Goal: Answer question/provide support

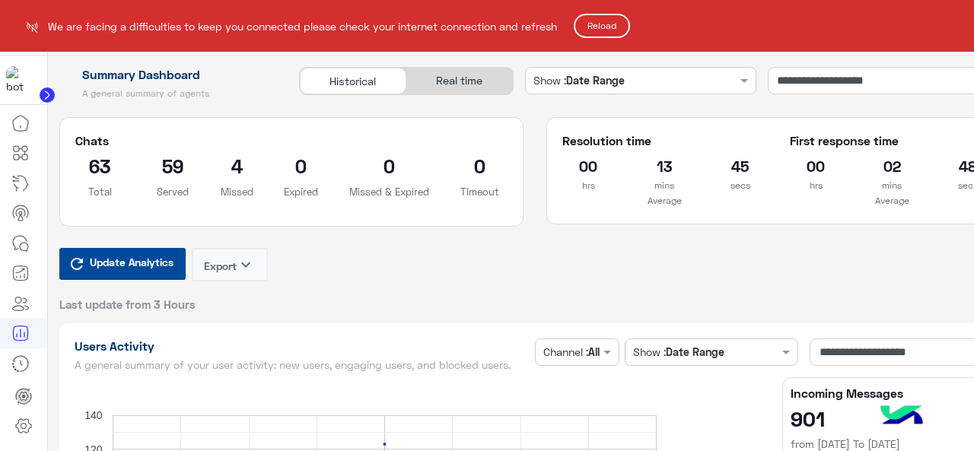
scroll to position [4413, 0]
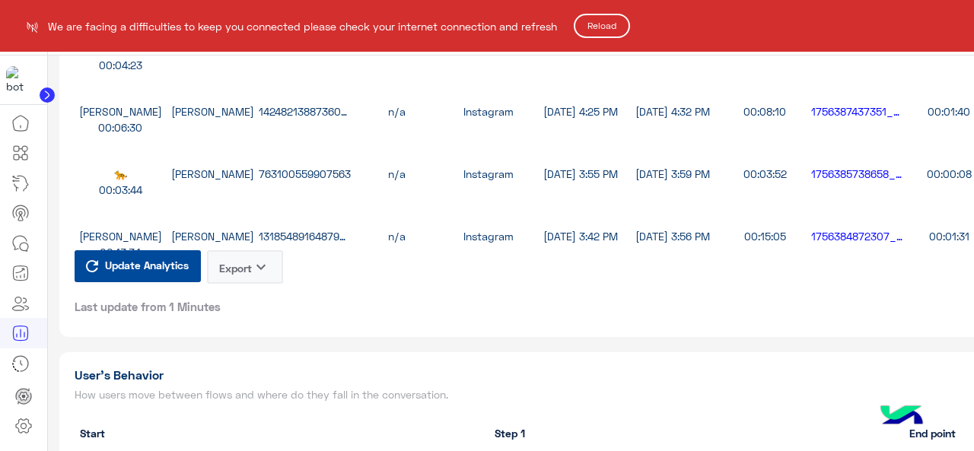
click at [20, 429] on html "**********" at bounding box center [487, 225] width 974 height 451
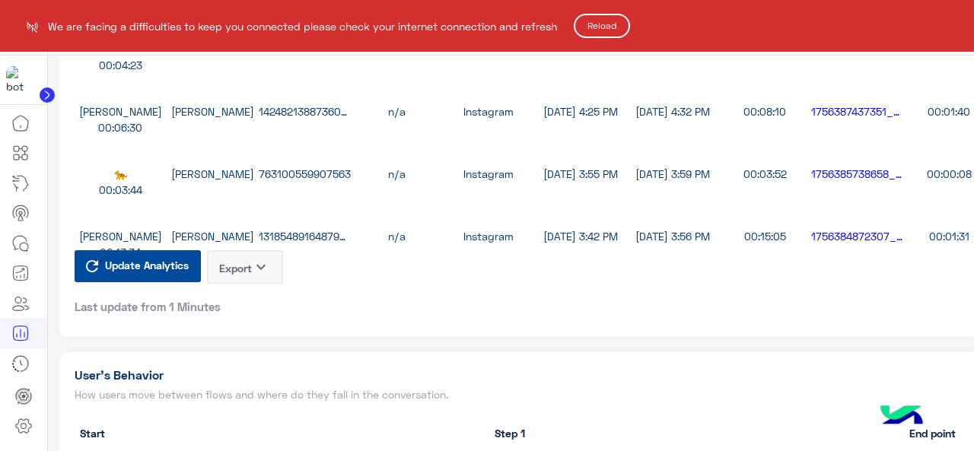
click at [20, 429] on html "**********" at bounding box center [487, 225] width 974 height 451
drag, startPoint x: 0, startPoint y: 0, endPoint x: 20, endPoint y: 429, distance: 429.5
click at [20, 429] on html "**********" at bounding box center [487, 225] width 974 height 451
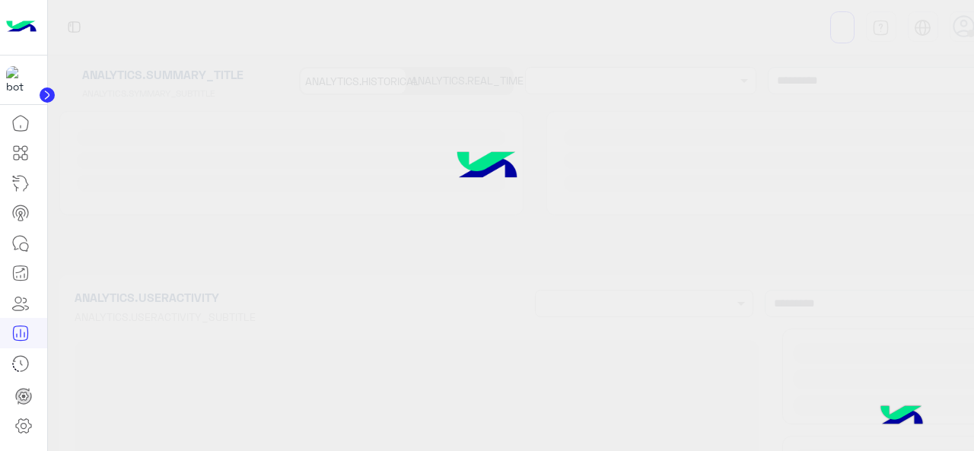
type input "**********"
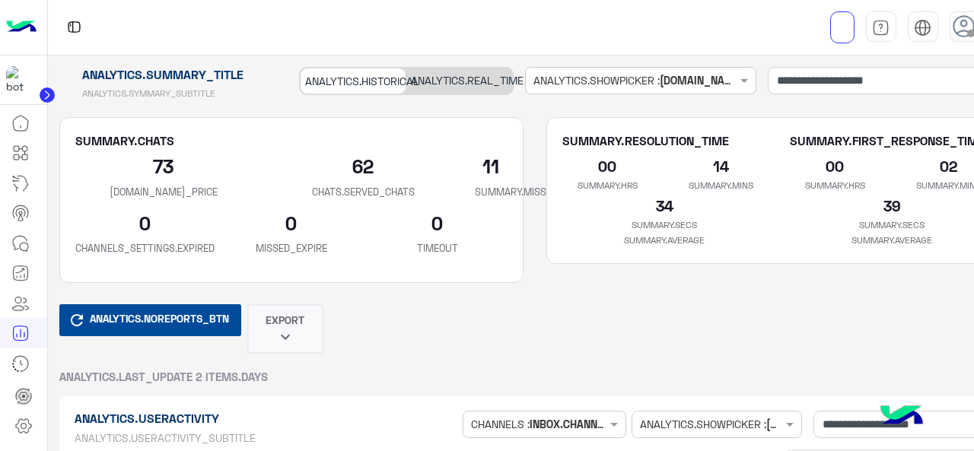
type input "**********"
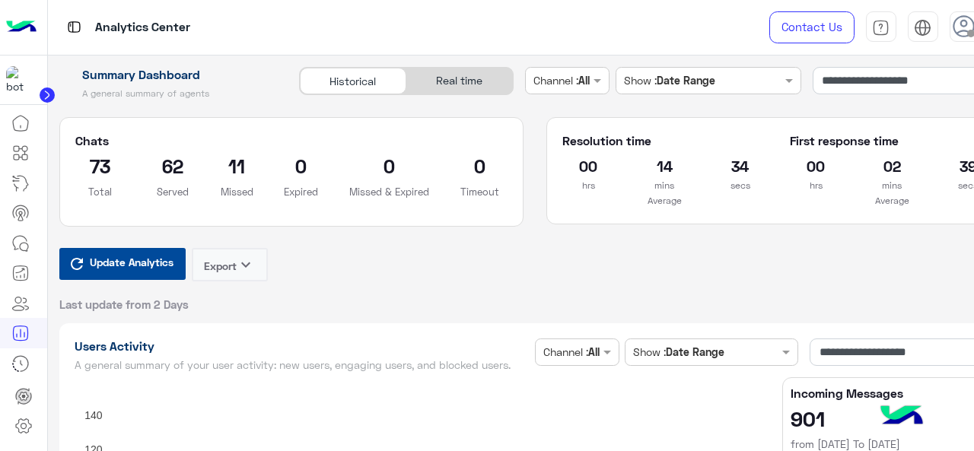
type input "**********"
click at [20, 421] on icon at bounding box center [23, 426] width 18 height 18
click at [29, 425] on icon at bounding box center [23, 426] width 15 height 14
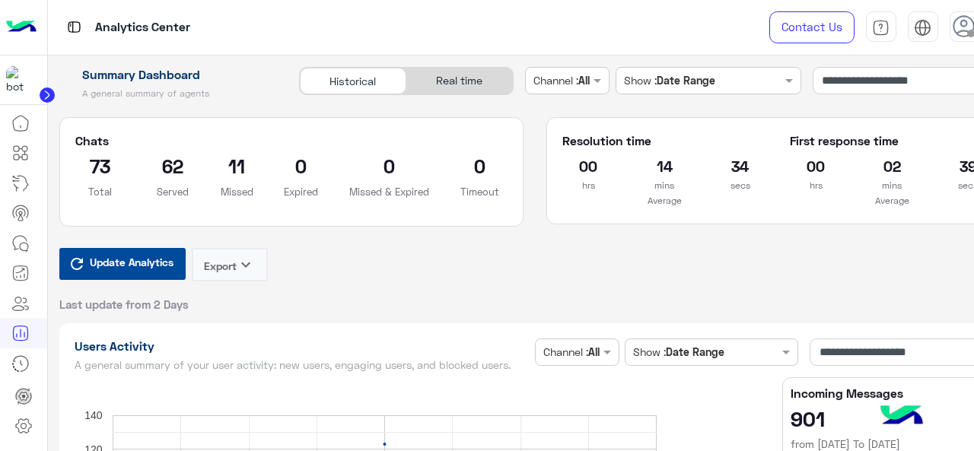
type input "**********"
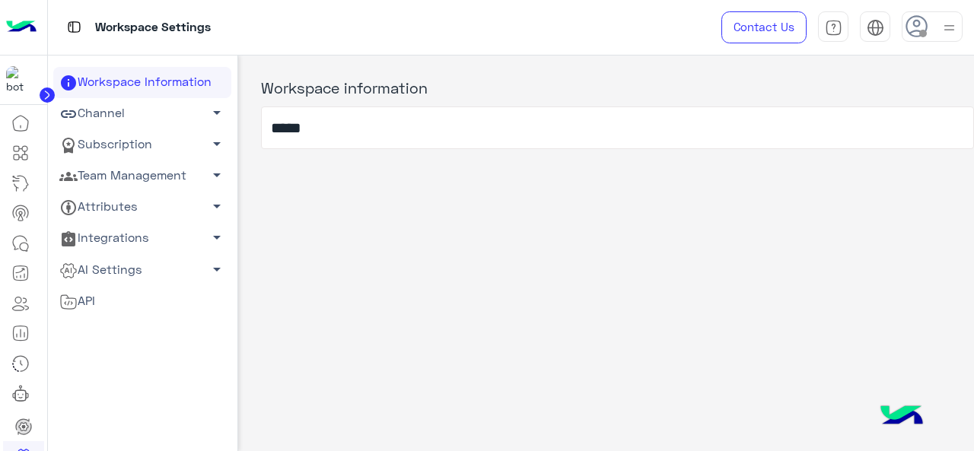
click at [132, 171] on link "Team Management arrow_drop_down" at bounding box center [142, 176] width 178 height 31
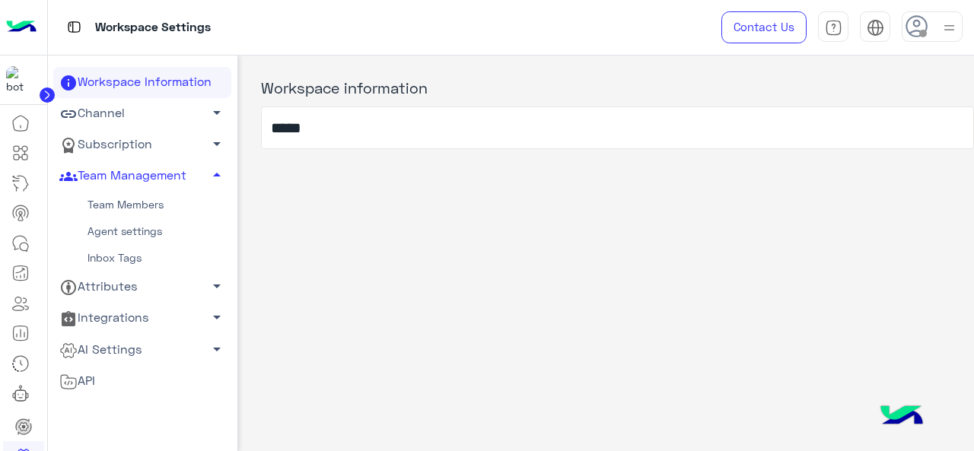
click at [129, 200] on link "Team Members" at bounding box center [142, 205] width 178 height 27
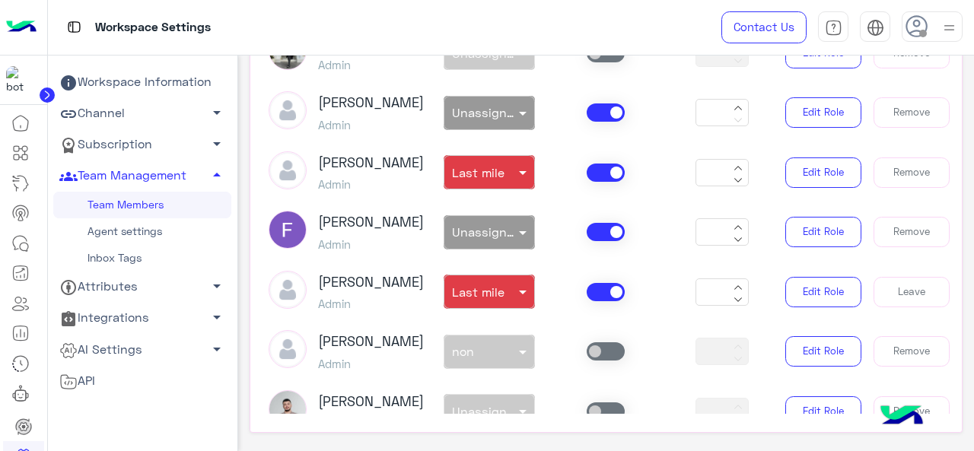
scroll to position [217, 0]
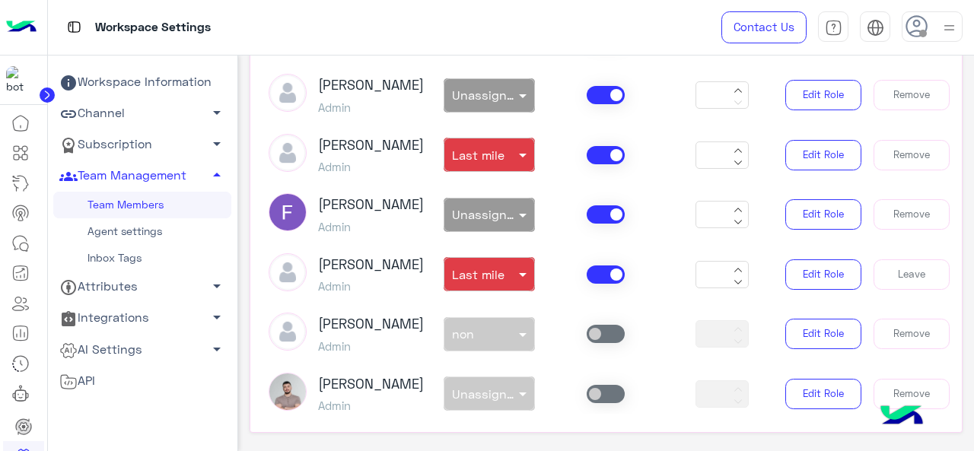
click at [596, 284] on span at bounding box center [606, 275] width 38 height 18
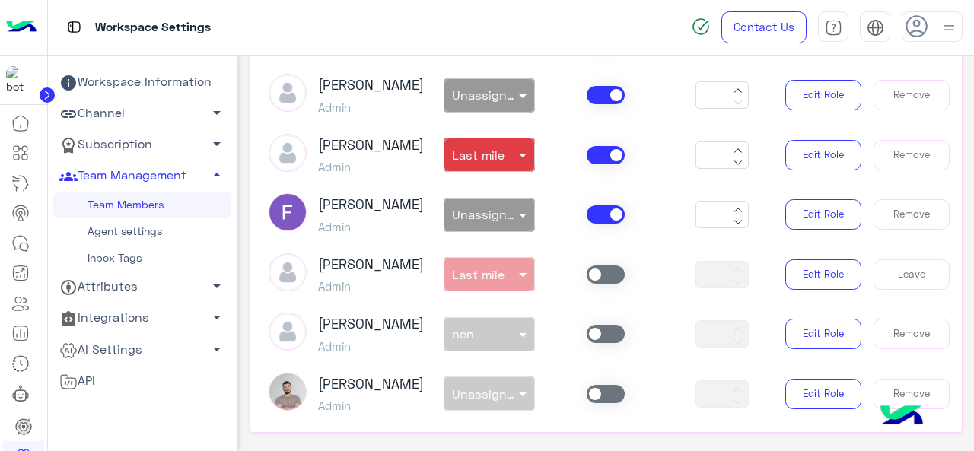
type input "*"
type input "**"
type input "*"
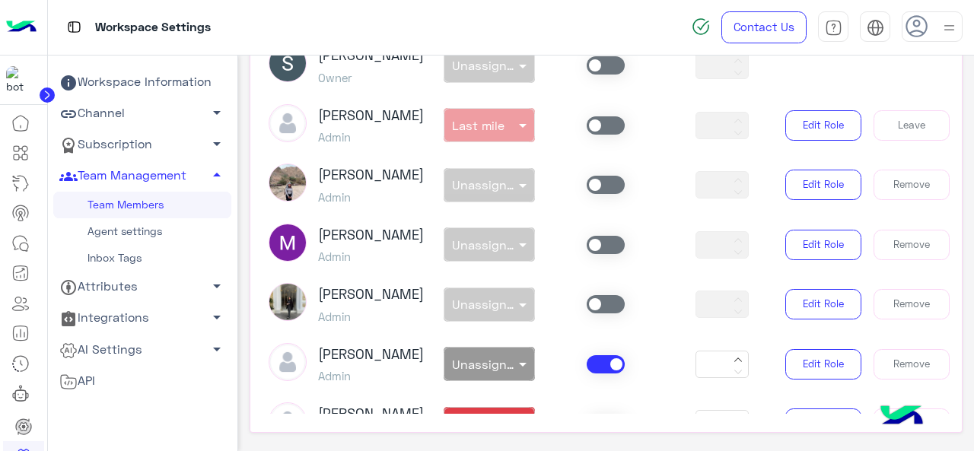
scroll to position [5, 0]
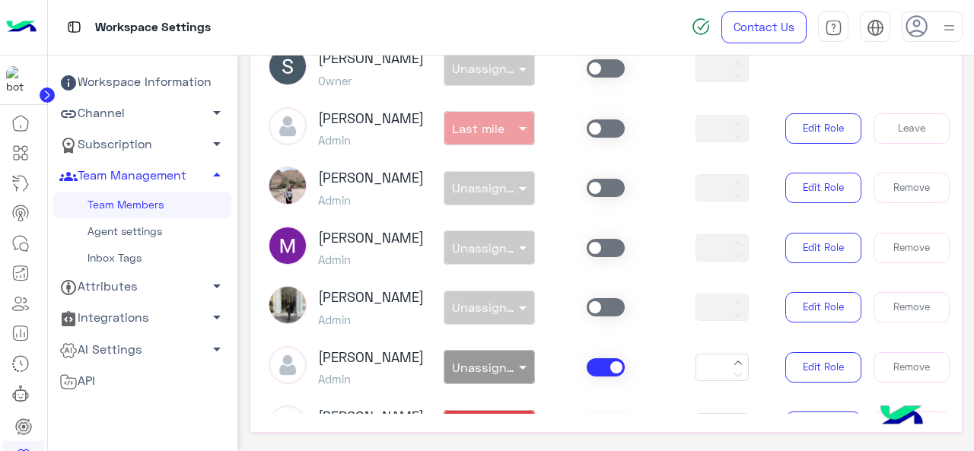
click at [607, 127] on span at bounding box center [606, 128] width 38 height 18
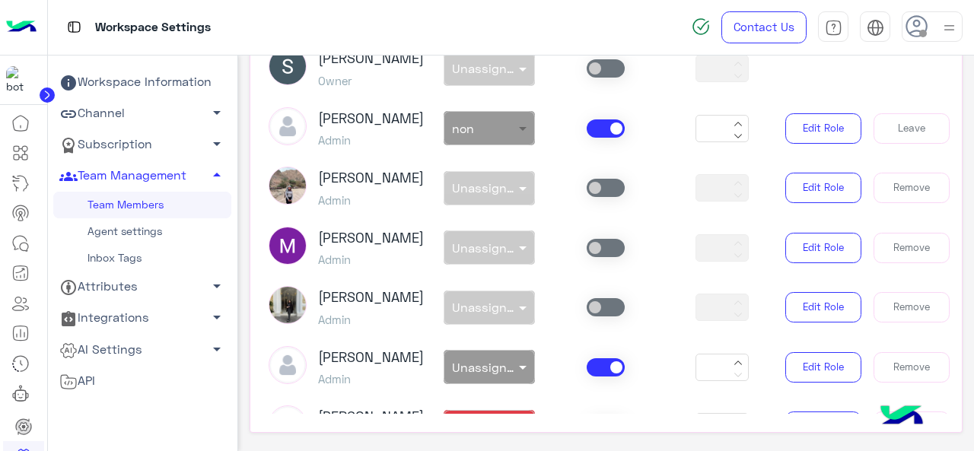
click at [515, 129] on span at bounding box center [524, 128] width 19 height 16
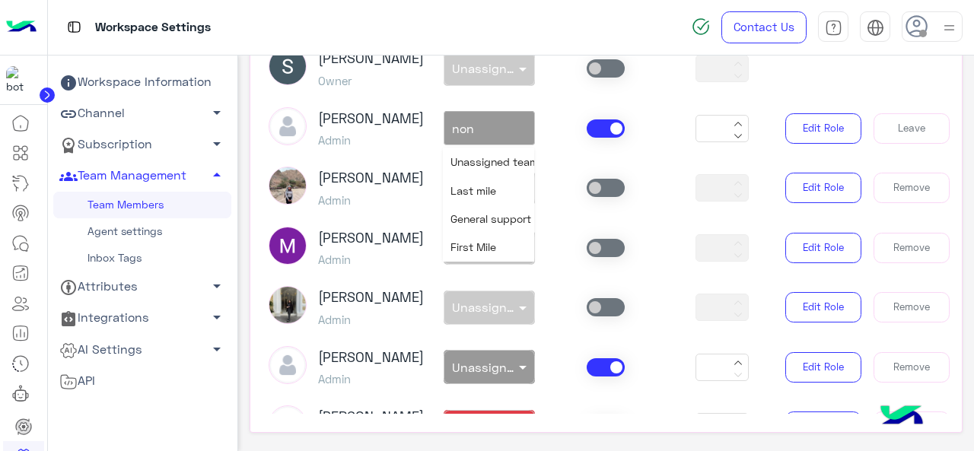
scroll to position [27, 0]
click at [478, 185] on span "General support" at bounding box center [490, 191] width 81 height 13
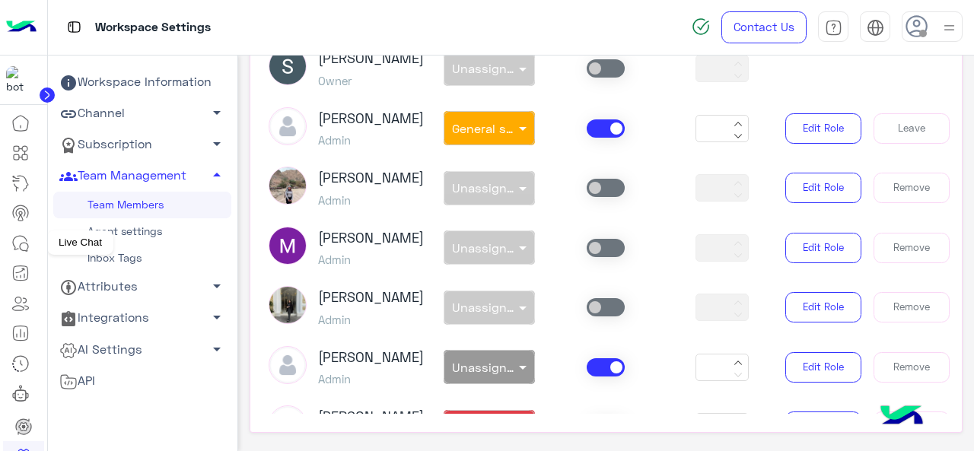
click at [17, 234] on icon at bounding box center [20, 243] width 18 height 18
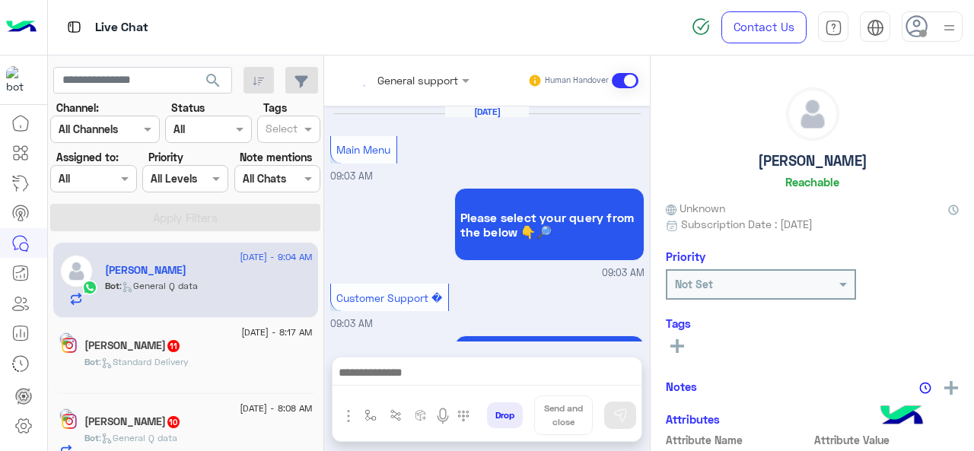
scroll to position [555, 0]
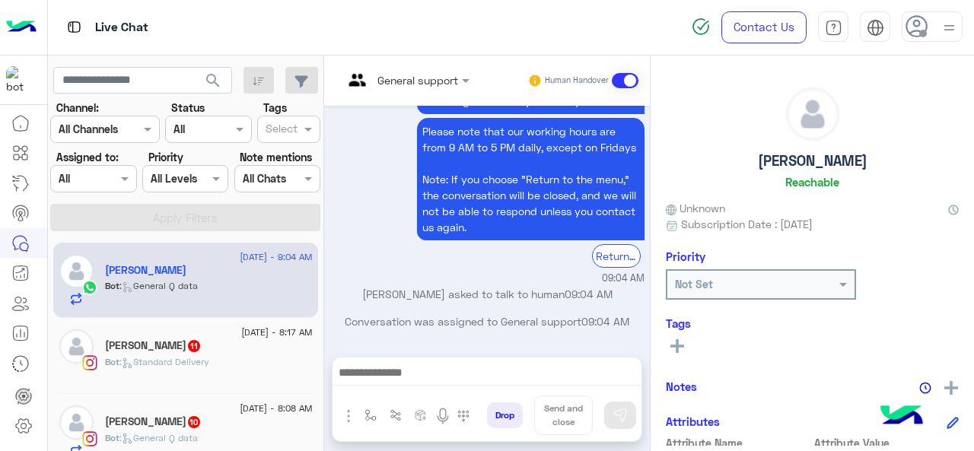
click at [125, 170] on span at bounding box center [126, 178] width 19 height 16
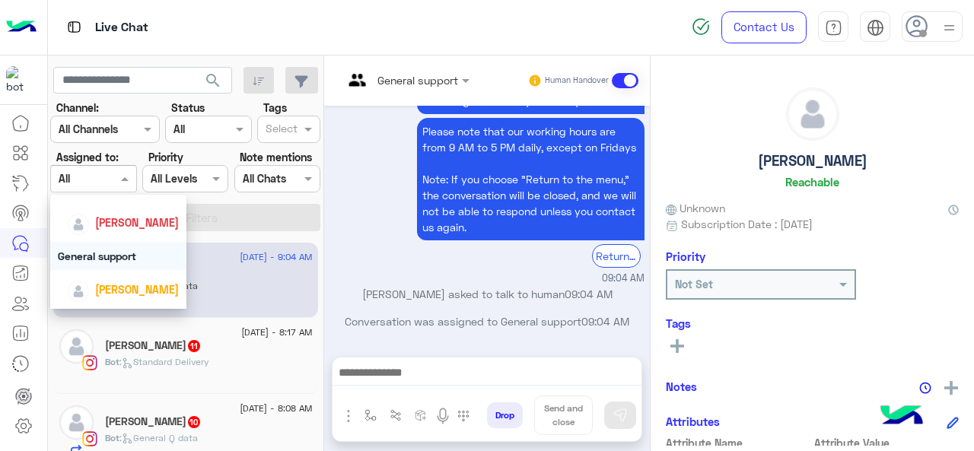
scroll to position [233, 0]
click at [141, 261] on div "General support" at bounding box center [118, 254] width 137 height 28
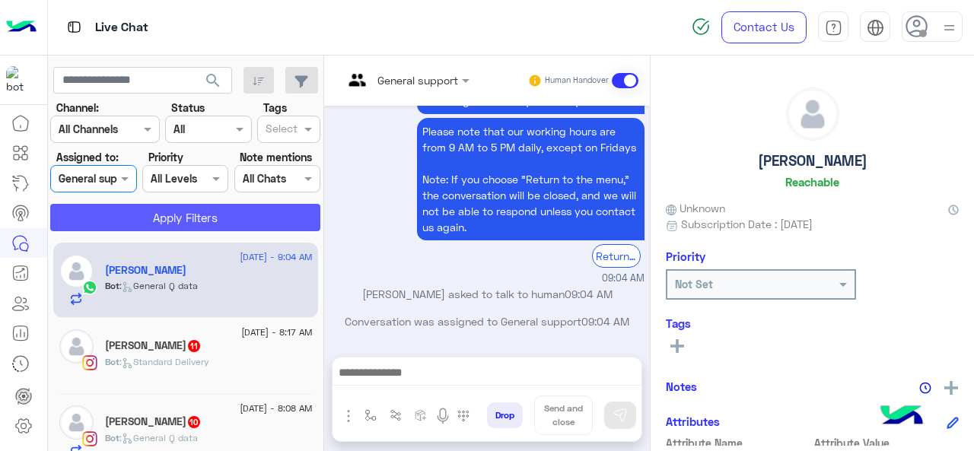
click at [186, 217] on button "Apply Filters" at bounding box center [185, 217] width 270 height 27
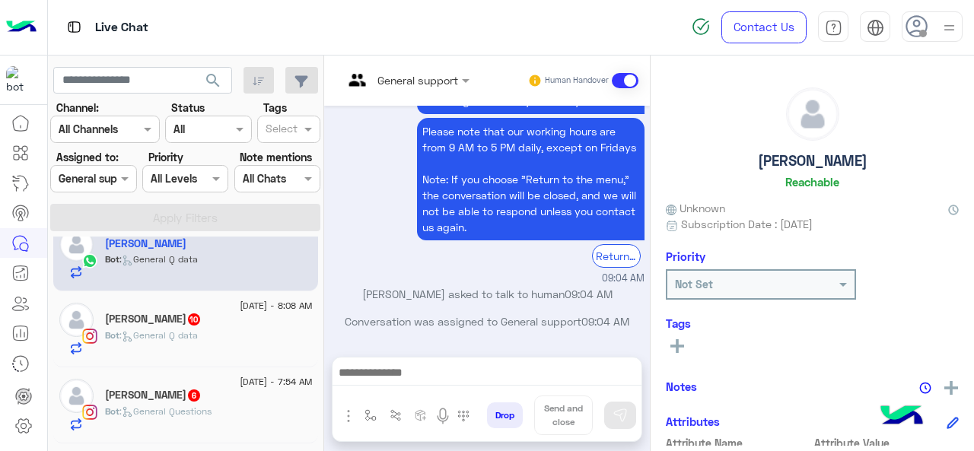
scroll to position [0, 0]
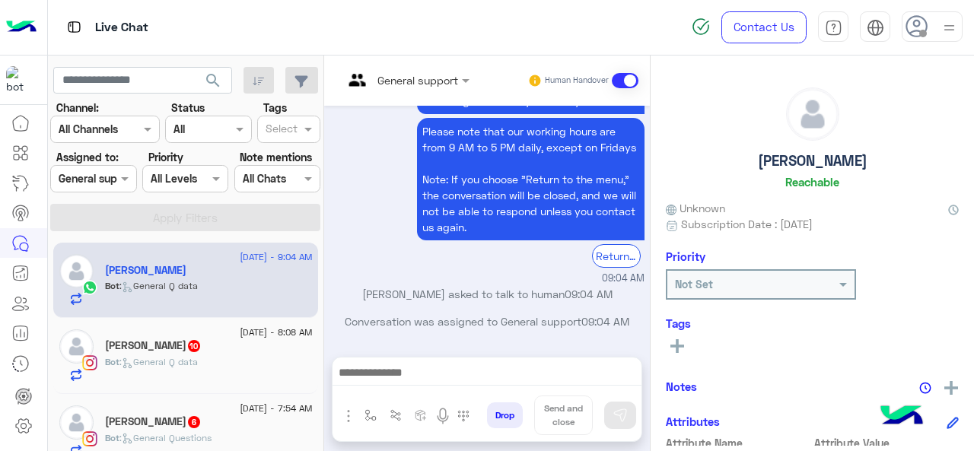
click at [946, 27] on img at bounding box center [949, 27] width 19 height 19
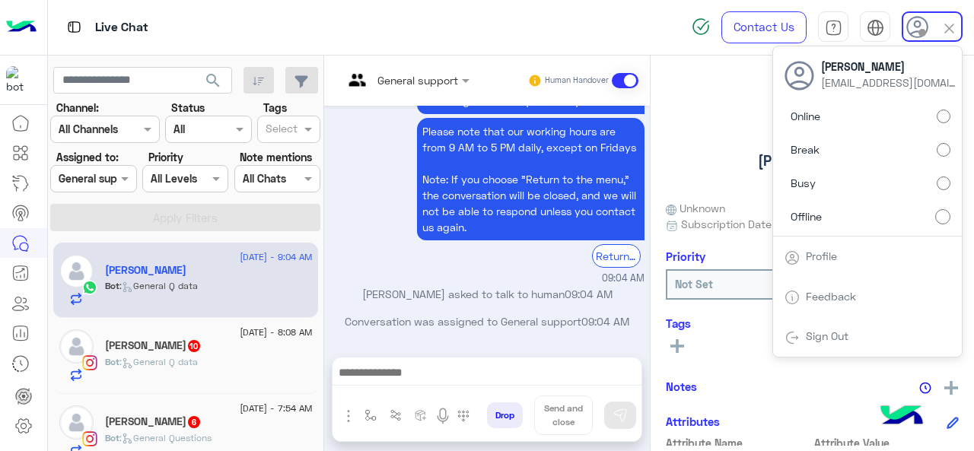
click at [851, 155] on label "Break" at bounding box center [867, 149] width 166 height 27
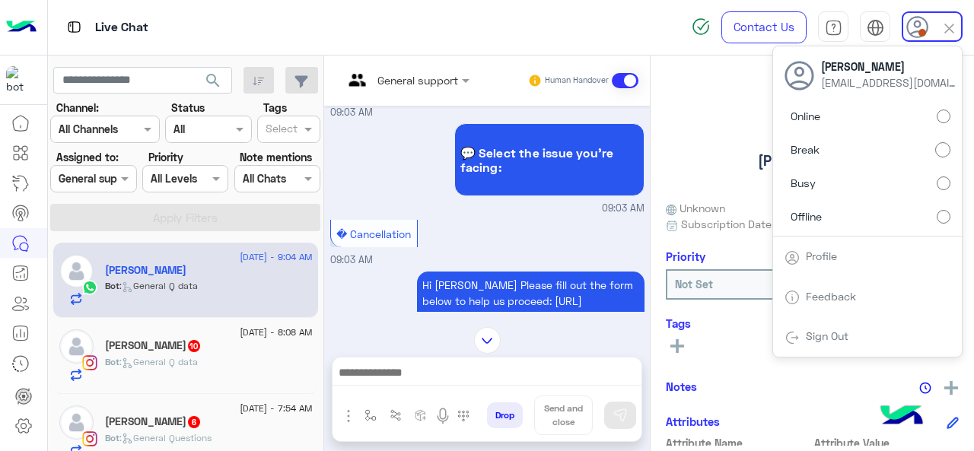
scroll to position [876, 0]
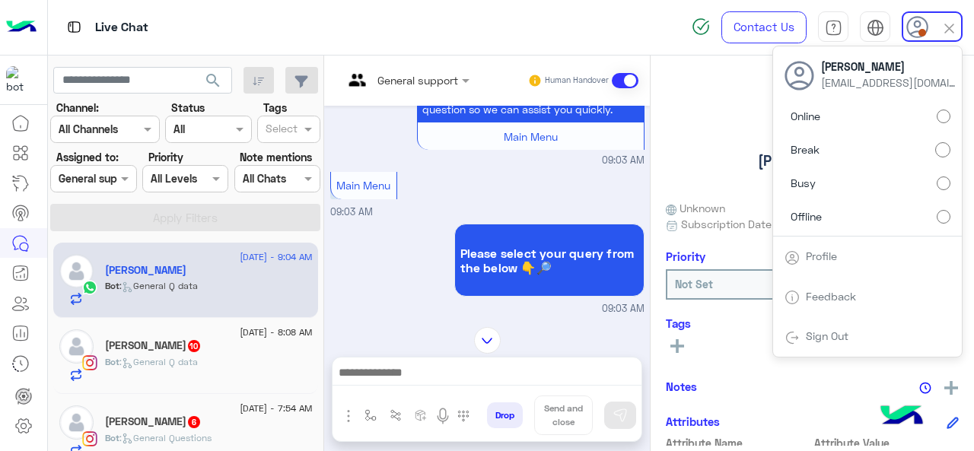
click at [175, 353] on div "Ramage Ragy 10" at bounding box center [209, 347] width 208 height 16
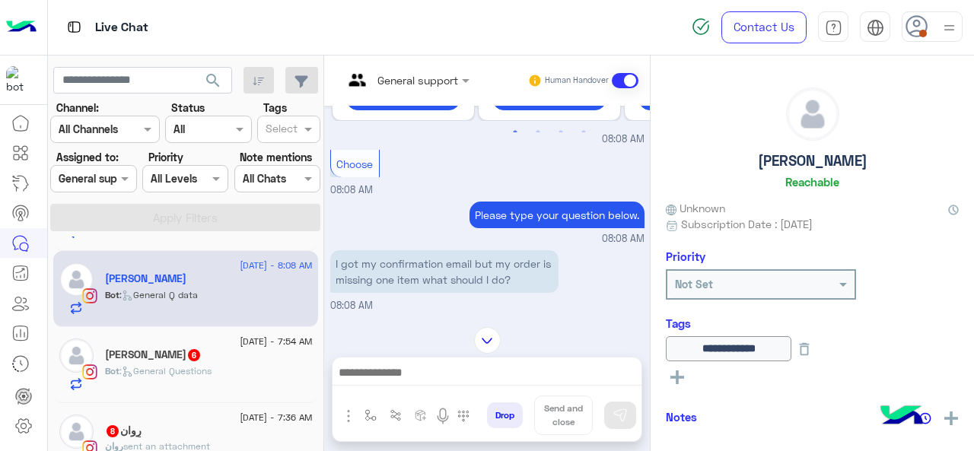
scroll to position [87, 0]
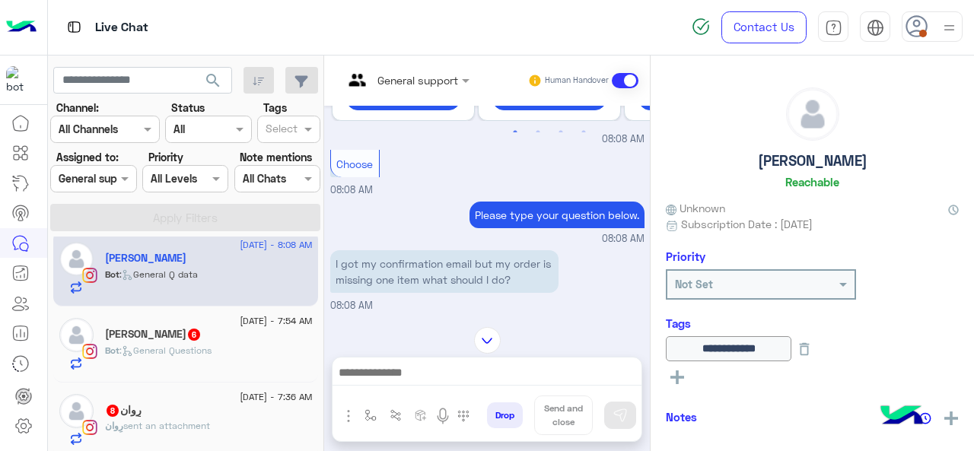
click at [186, 354] on span ": General Questions" at bounding box center [165, 350] width 92 height 11
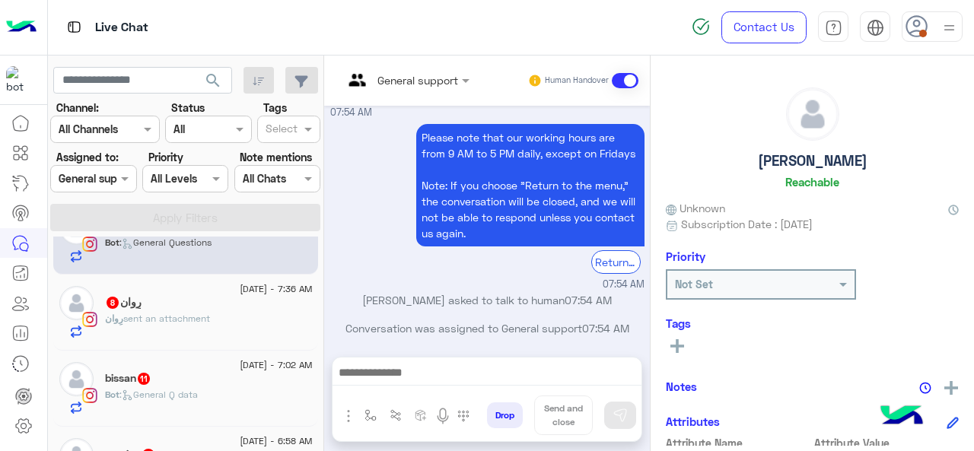
scroll to position [196, 0]
click at [208, 321] on span "sent an attachment" at bounding box center [166, 317] width 87 height 11
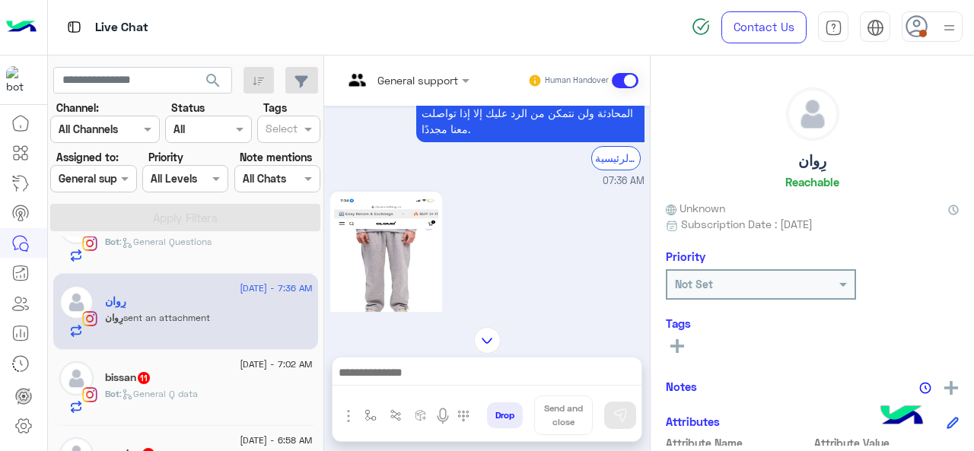
scroll to position [723, 0]
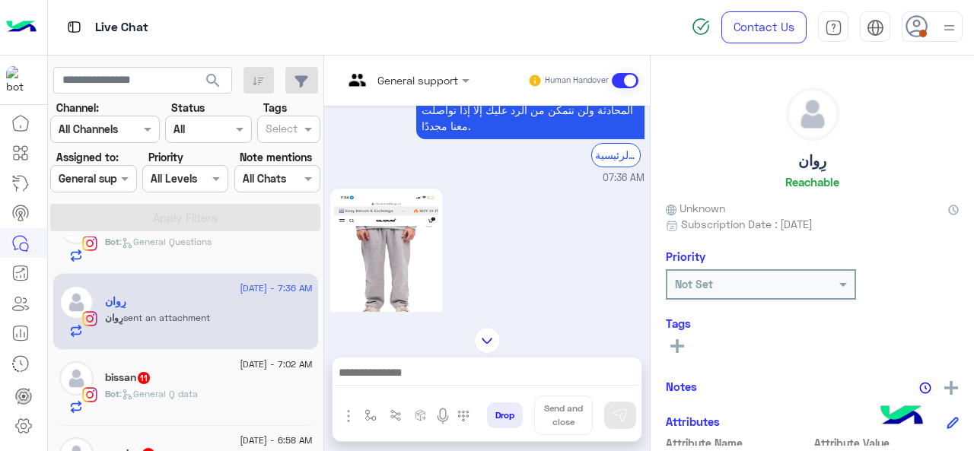
click at [183, 381] on div "bissan 11" at bounding box center [209, 379] width 208 height 16
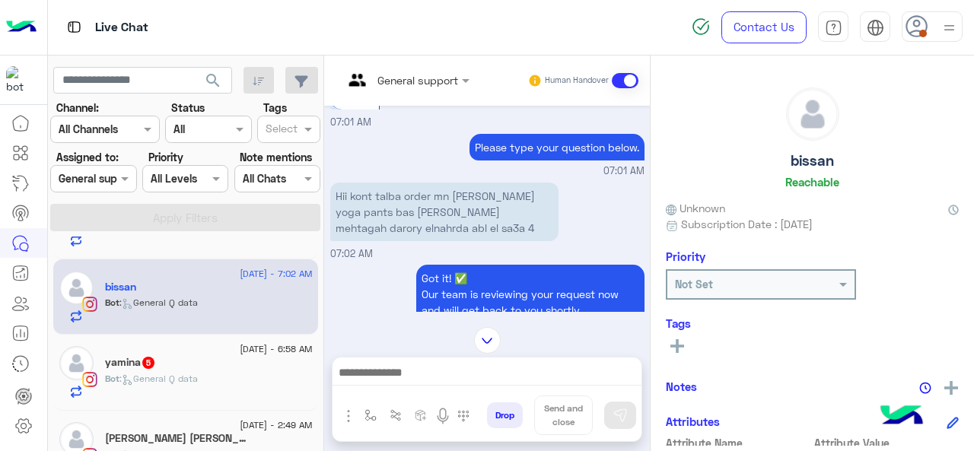
scroll to position [304, 0]
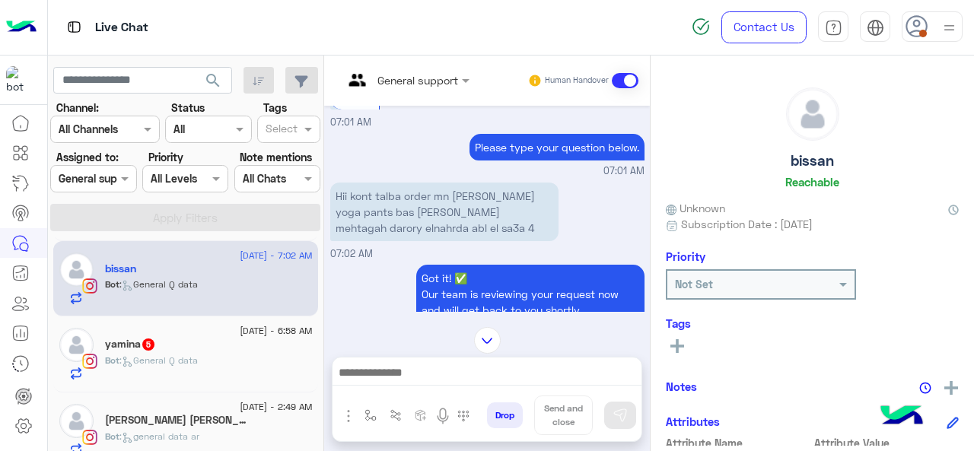
click at [176, 338] on div "yamina 5" at bounding box center [209, 346] width 208 height 16
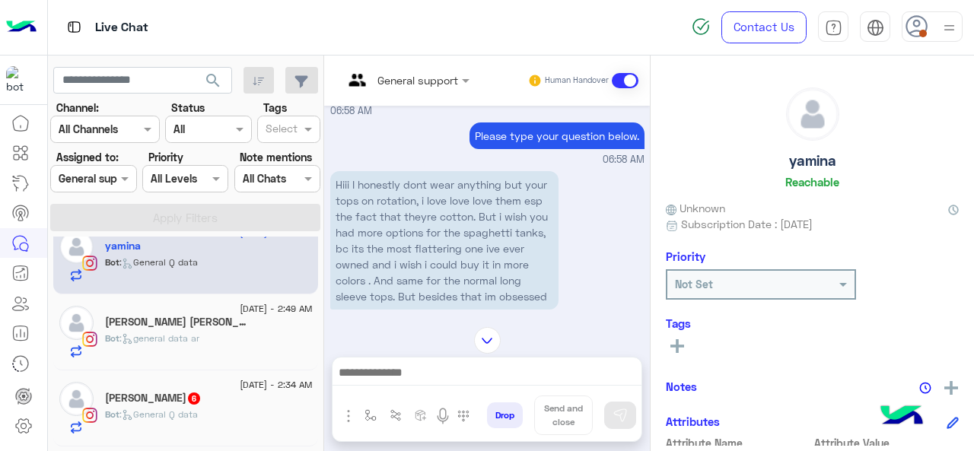
scroll to position [403, 0]
click at [150, 338] on span ": general data ar" at bounding box center [159, 337] width 80 height 11
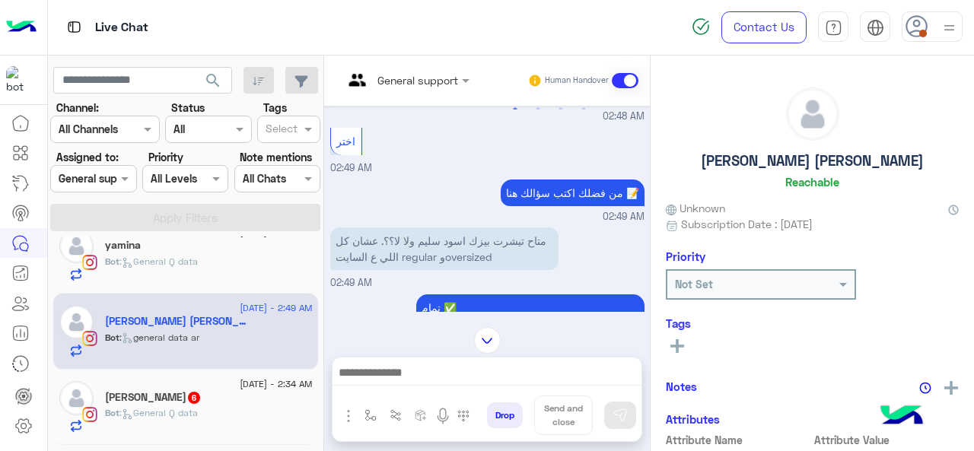
scroll to position [457, 0]
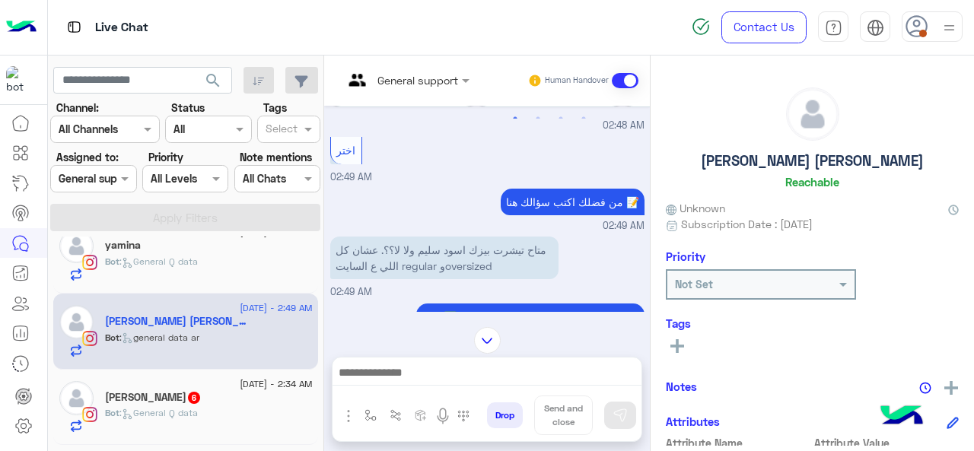
click at [181, 415] on span ": General Q data" at bounding box center [158, 412] width 78 height 11
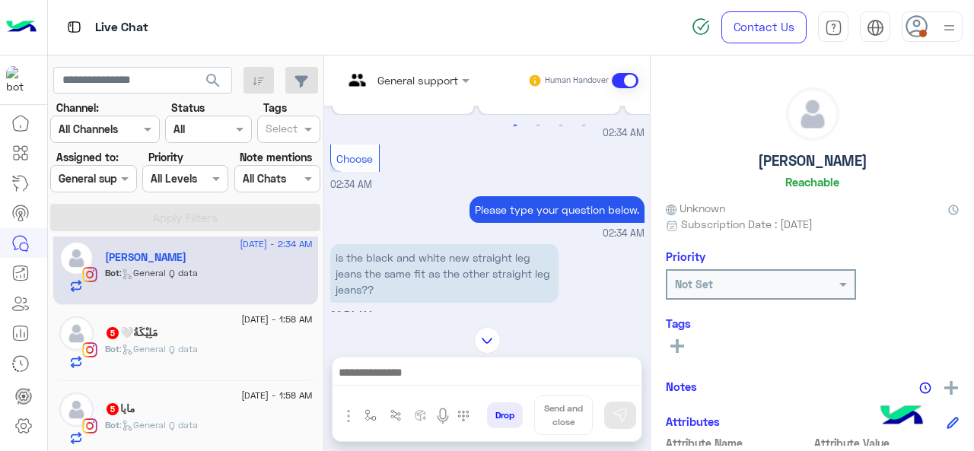
scroll to position [546, 0]
click at [173, 349] on p "Bot : General Q data" at bounding box center [151, 346] width 93 height 14
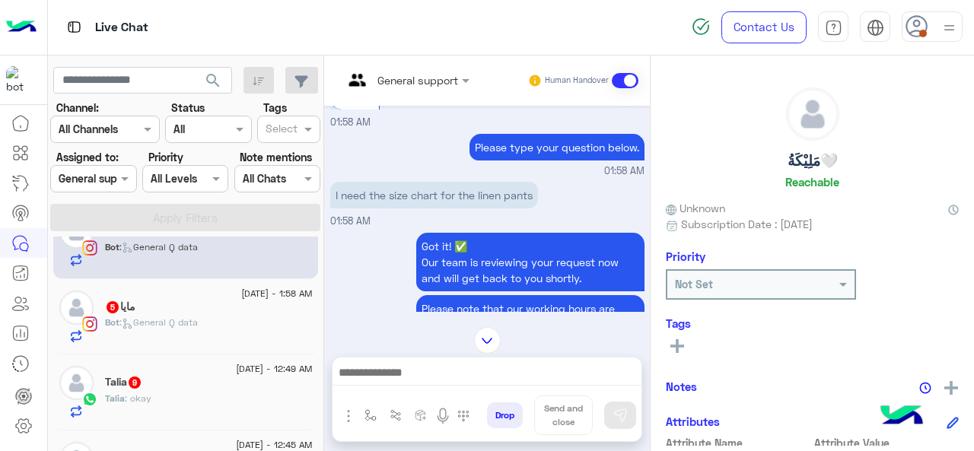
scroll to position [660, 0]
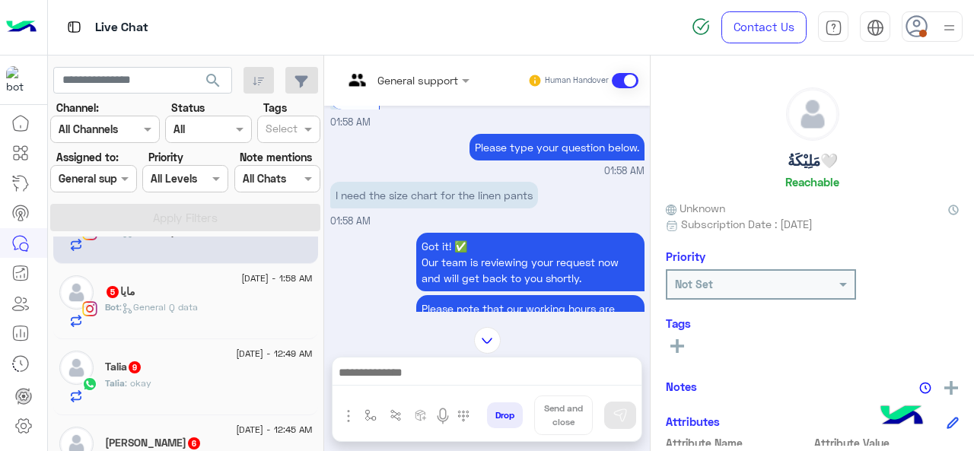
click at [151, 313] on div "Bot : General Q data" at bounding box center [209, 314] width 208 height 27
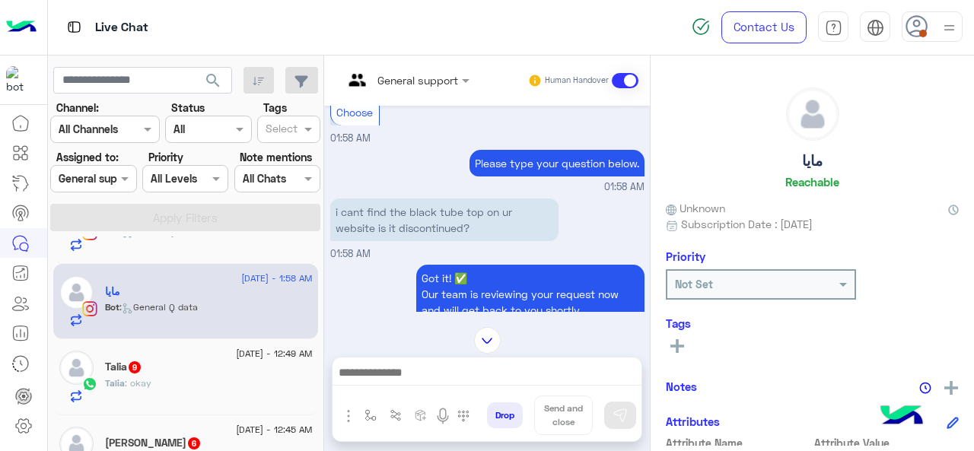
scroll to position [533, 0]
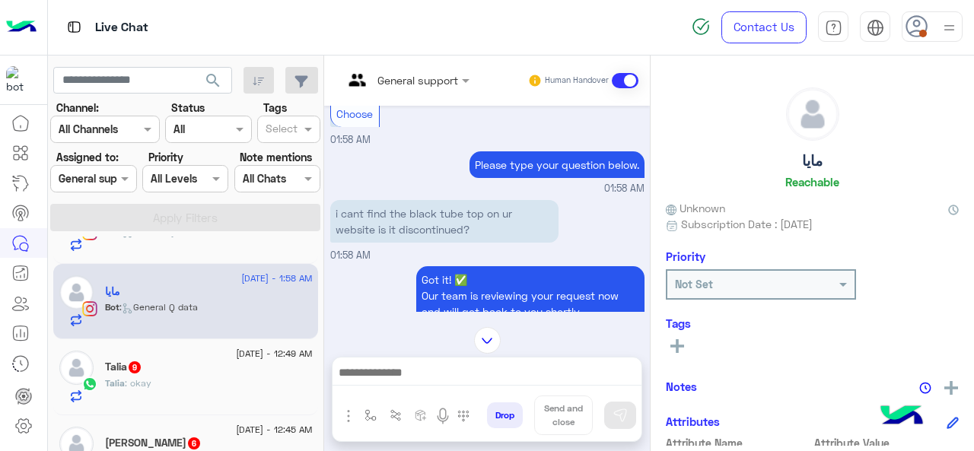
click at [212, 377] on div "Talia : okay" at bounding box center [209, 390] width 208 height 27
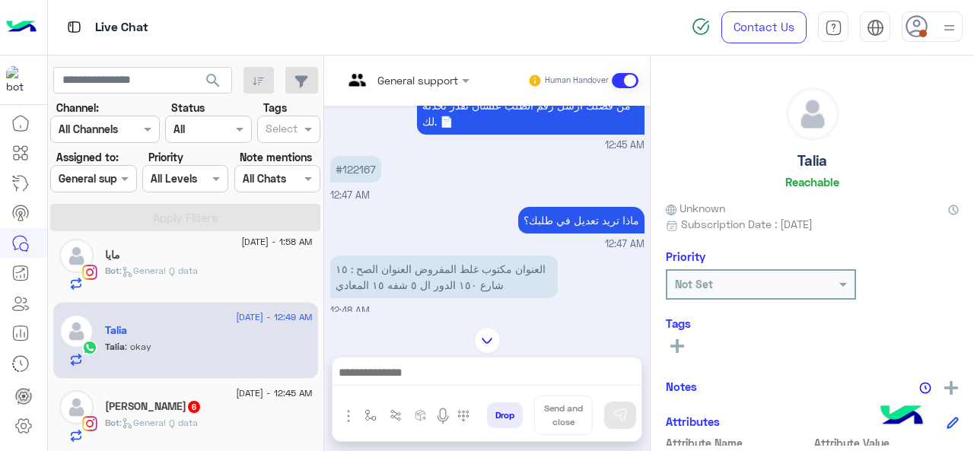
scroll to position [696, 0]
click at [142, 419] on span ": General Q data" at bounding box center [158, 423] width 78 height 11
